Goal: Task Accomplishment & Management: Use online tool/utility

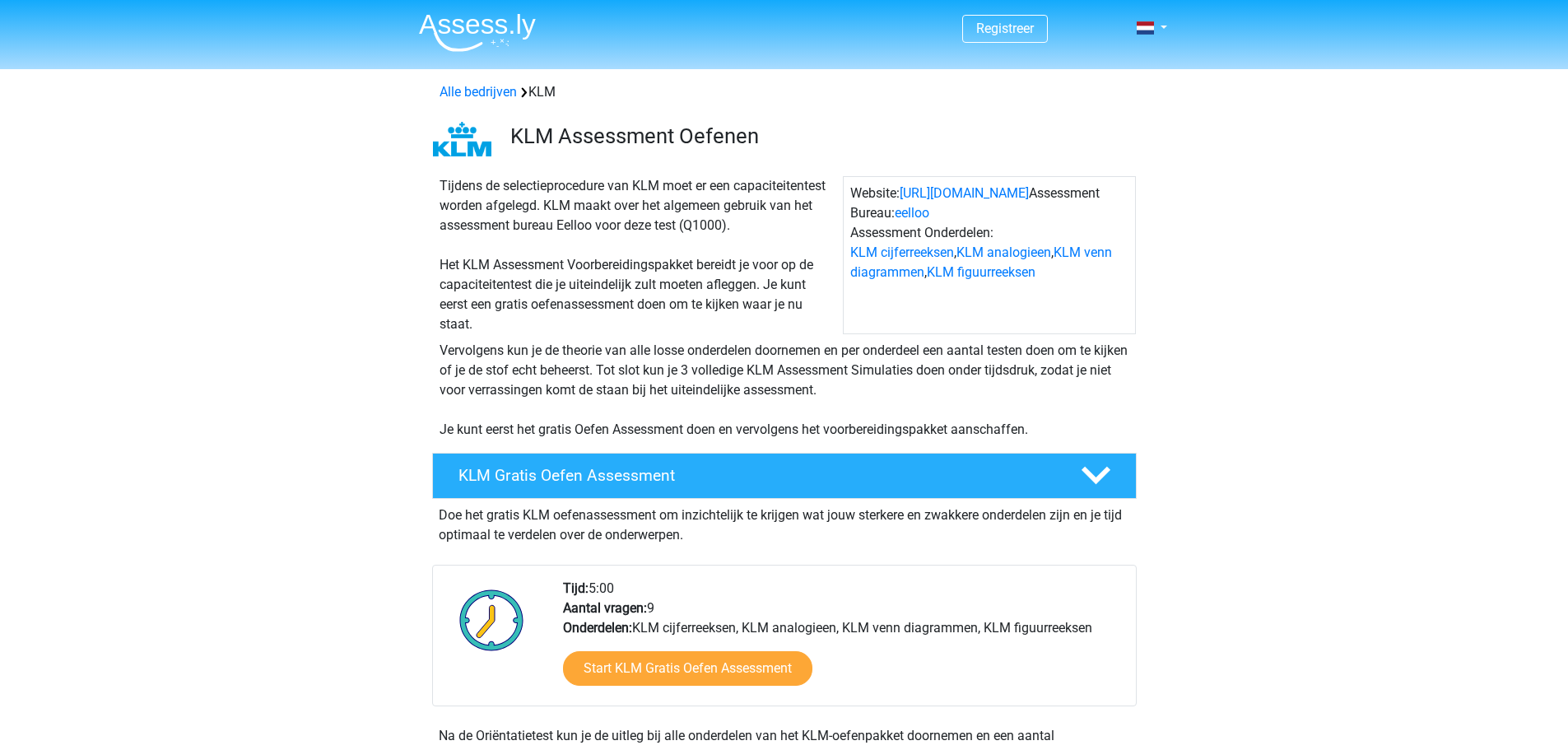
scroll to position [411, 0]
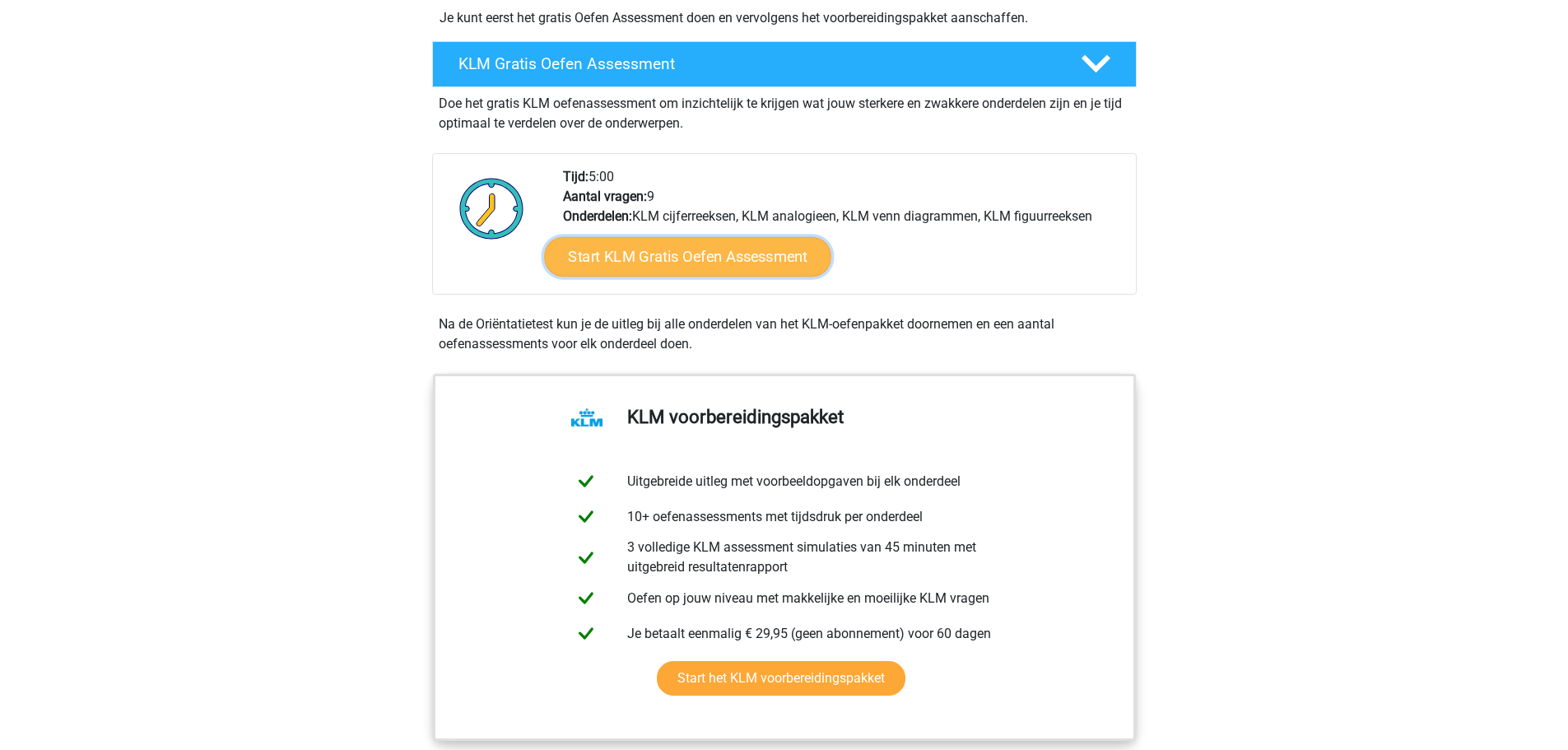
click at [634, 269] on link "Start KLM Gratis Oefen Assessment" at bounding box center [687, 256] width 286 height 40
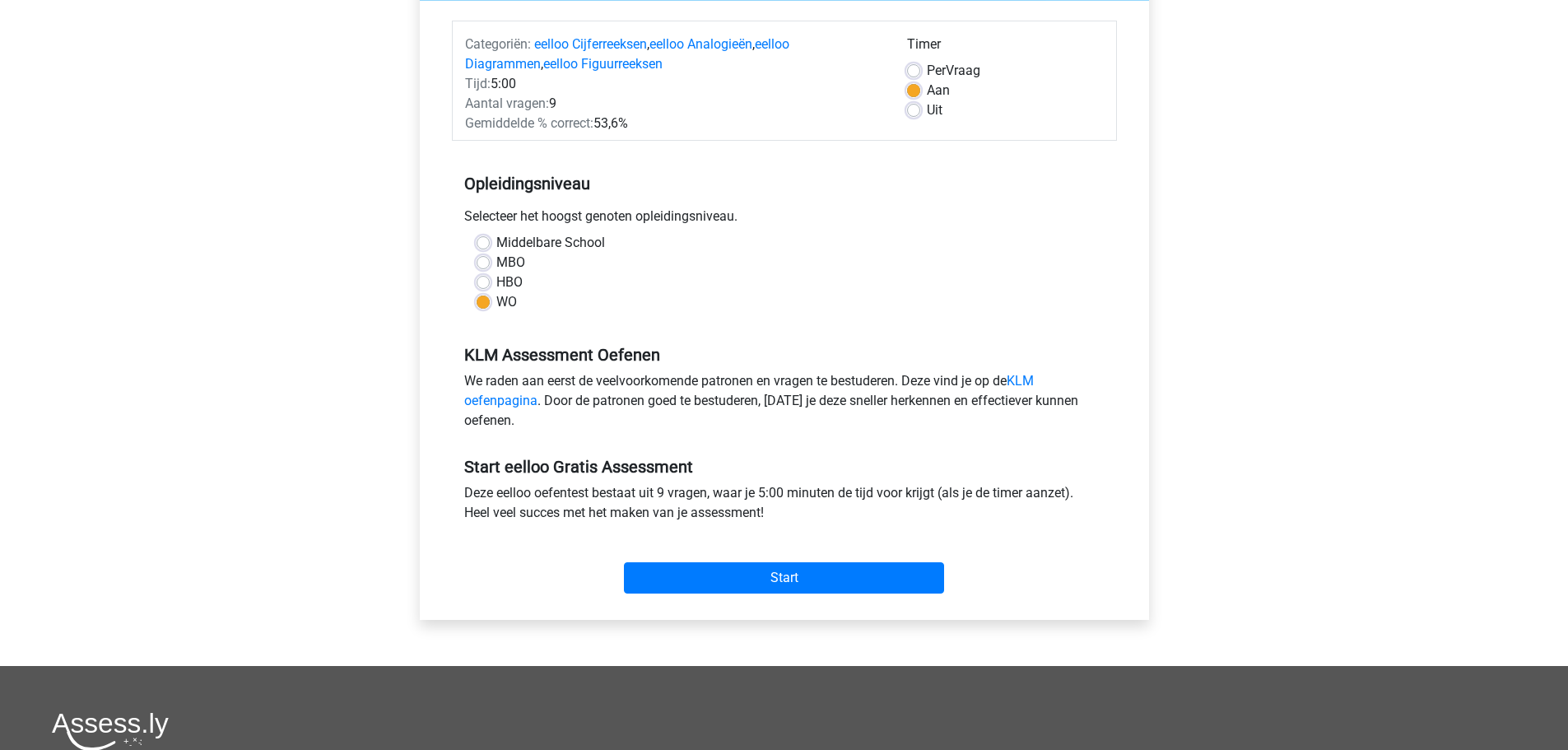
scroll to position [329, 0]
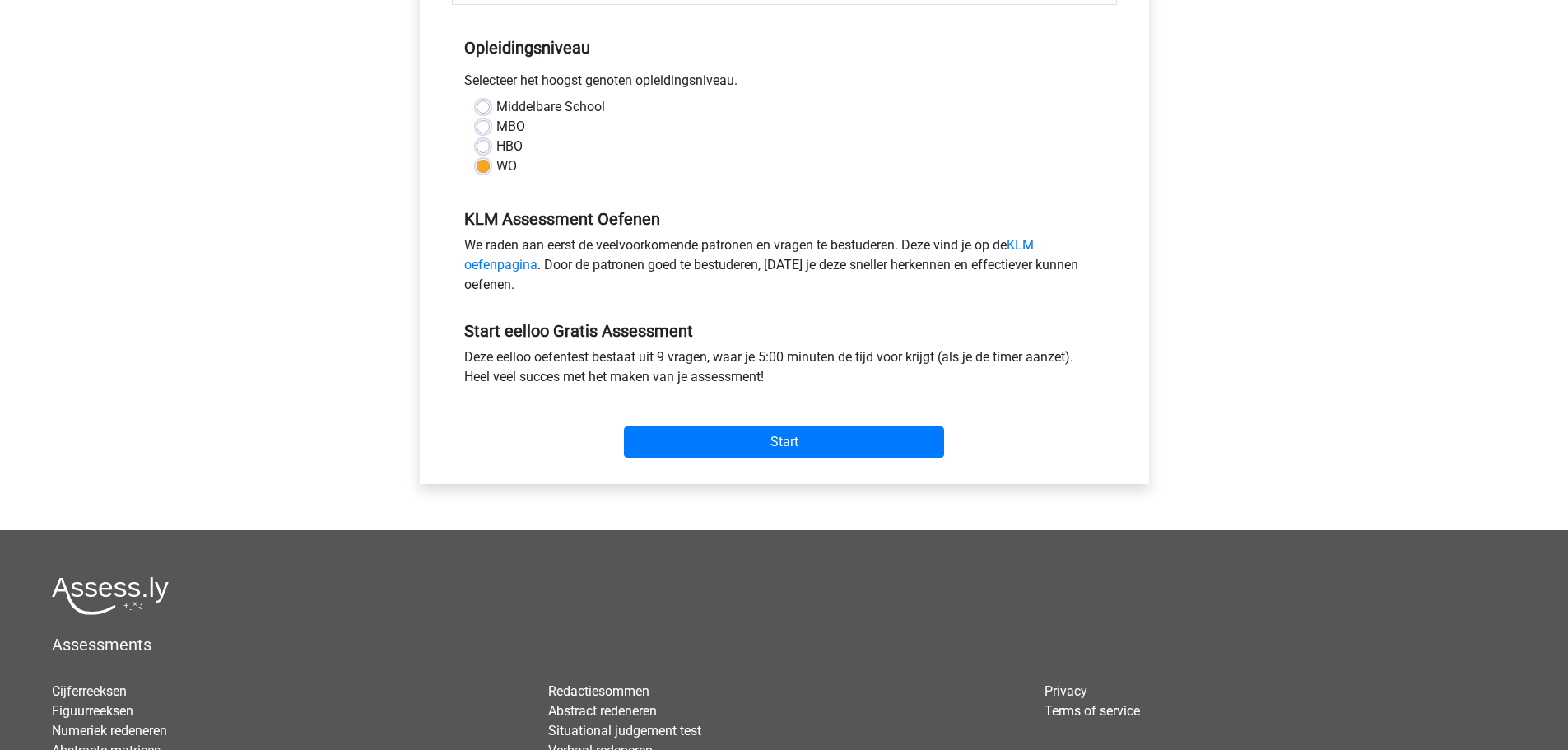
click at [721, 461] on div "Start" at bounding box center [784, 428] width 664 height 71
click at [720, 442] on input "Start" at bounding box center [784, 441] width 320 height 31
